Goal: Task Accomplishment & Management: Manage account settings

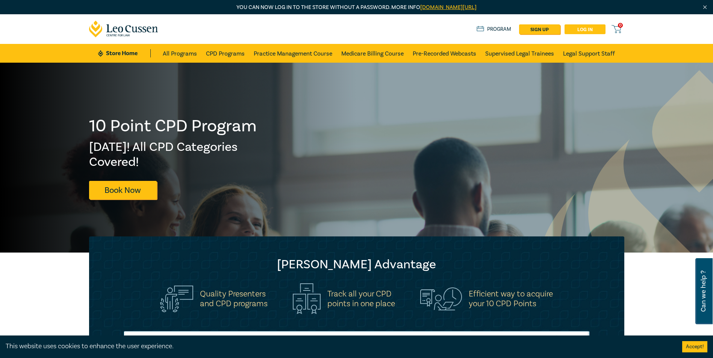
click at [576, 31] on link "Log in" at bounding box center [584, 29] width 41 height 10
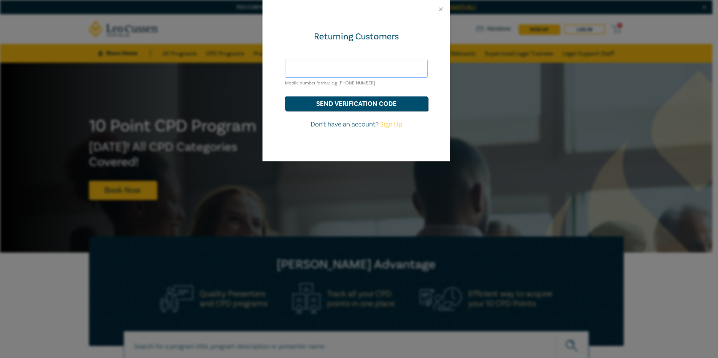
click at [342, 68] on input "text" at bounding box center [356, 69] width 143 height 18
type input "jessica.williams@tlchealthcare.com.au"
click at [352, 105] on button "send verification code" at bounding box center [356, 104] width 143 height 14
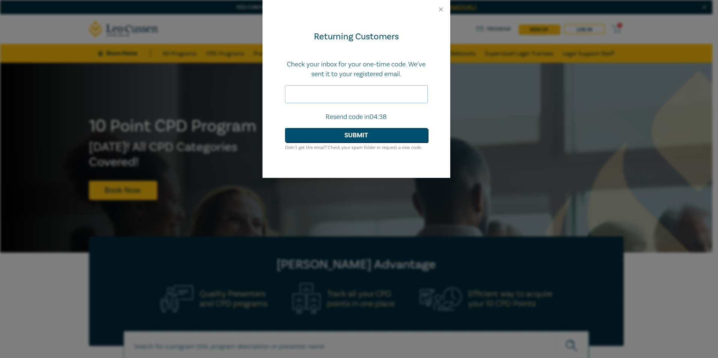
click at [354, 98] on input "text" at bounding box center [356, 94] width 143 height 18
type input "712279"
click at [361, 131] on button "Submit" at bounding box center [356, 135] width 143 height 14
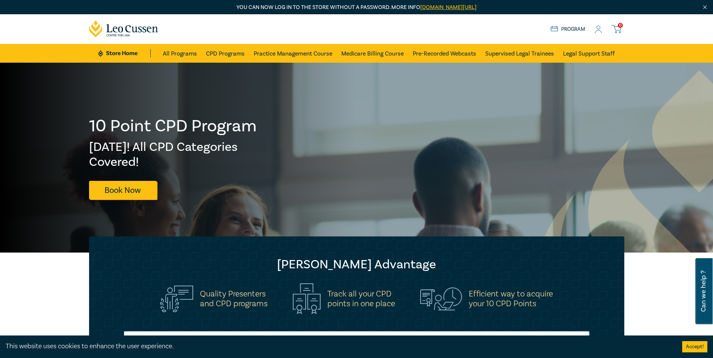
click at [599, 29] on icon at bounding box center [598, 30] width 8 height 8
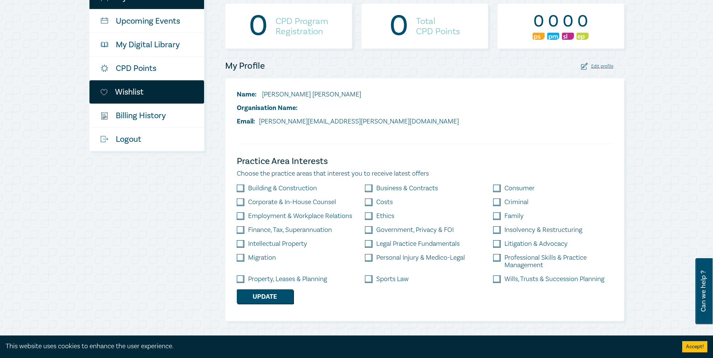
scroll to position [75, 0]
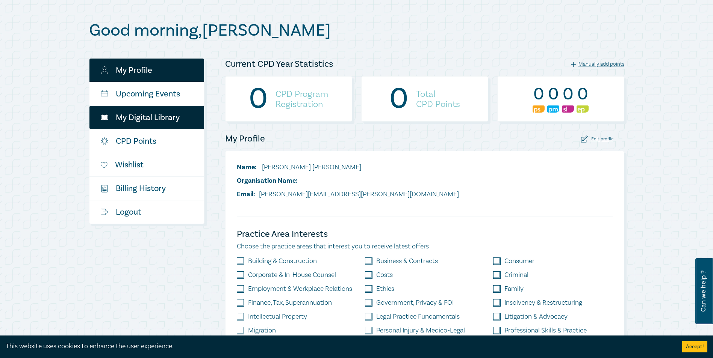
click at [166, 118] on link "My Digital Library" at bounding box center [146, 117] width 115 height 23
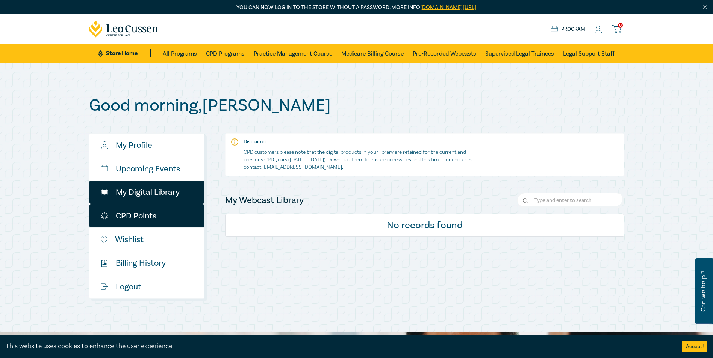
click at [169, 217] on link "CPD Points" at bounding box center [146, 215] width 115 height 23
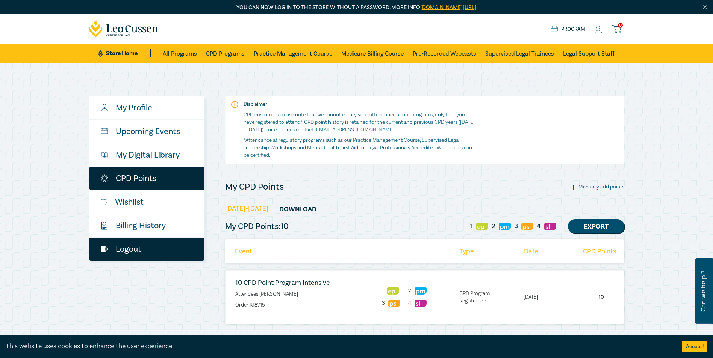
click at [135, 251] on link "Logout" at bounding box center [146, 249] width 115 height 23
